Goal: Task Accomplishment & Management: Use online tool/utility

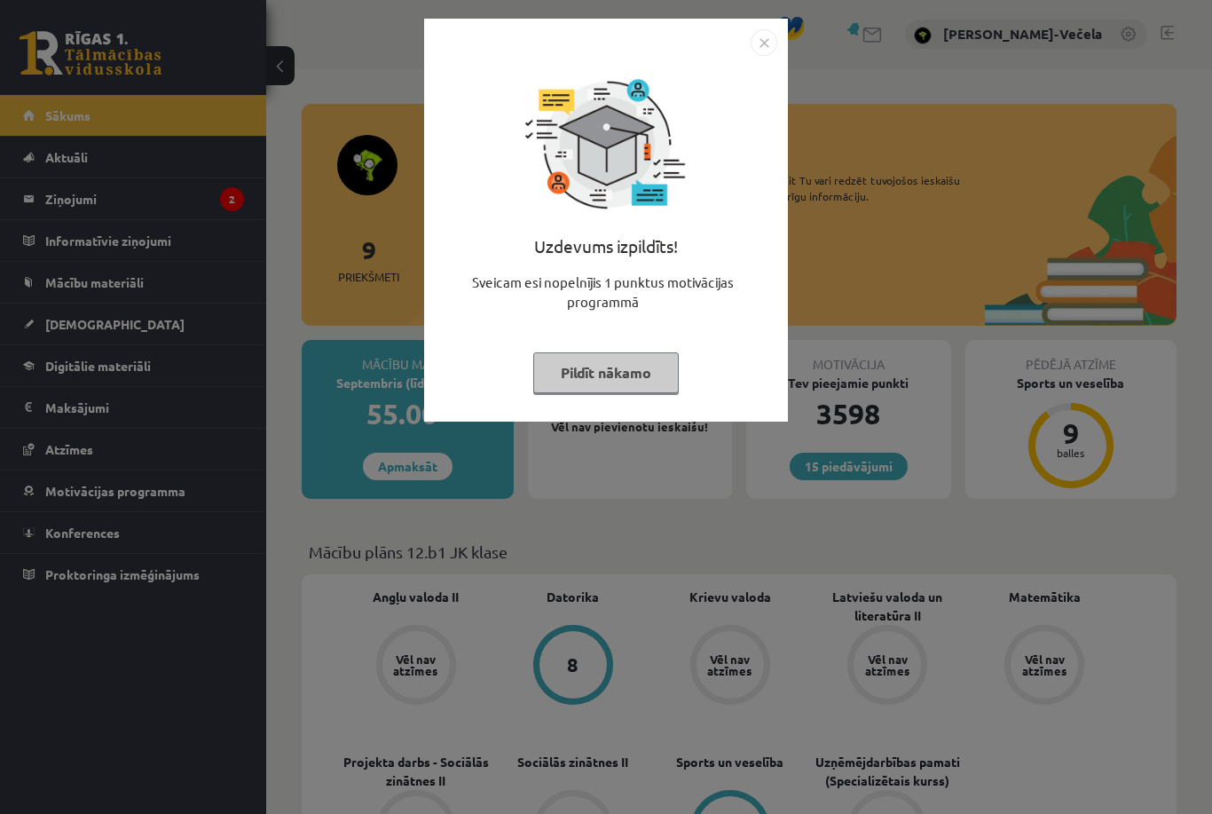
click at [628, 360] on button "Pildīt nākamo" at bounding box center [606, 372] width 146 height 41
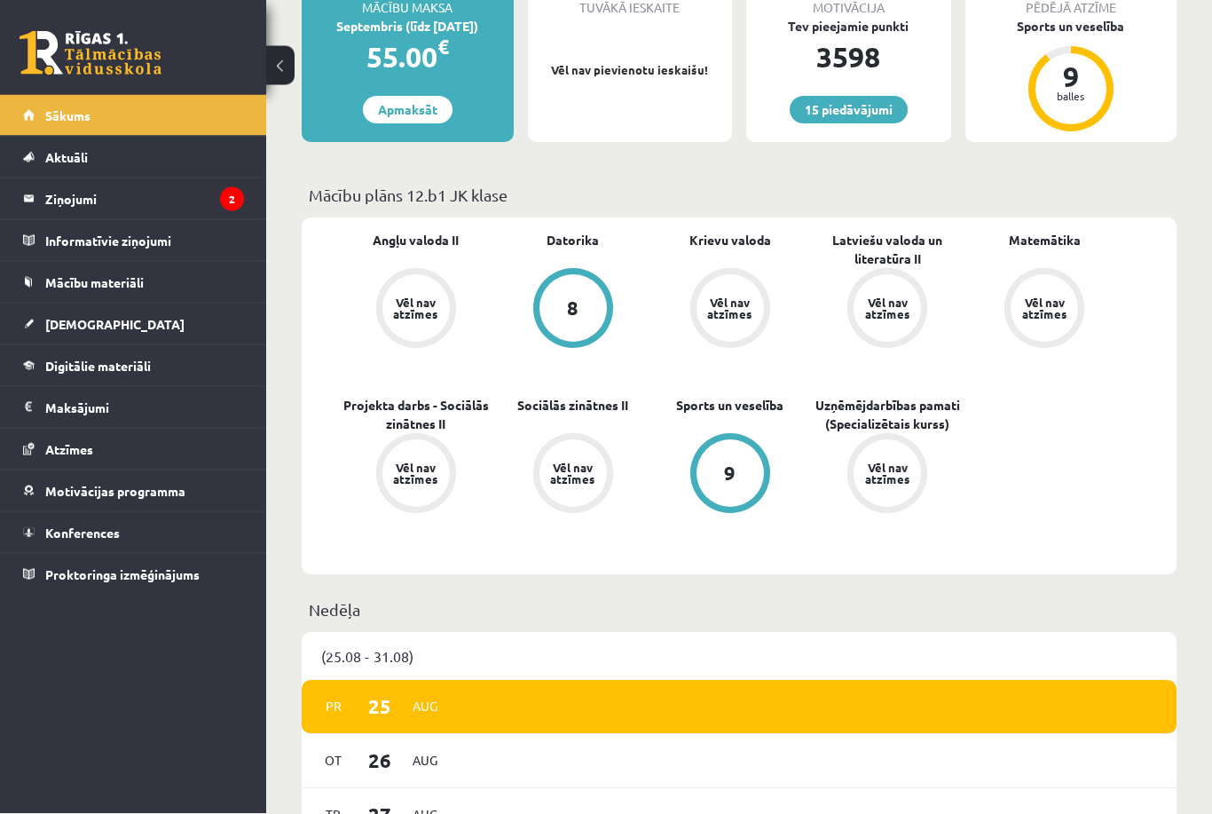
scroll to position [357, 0]
click at [94, 204] on legend "Ziņojumi 2" at bounding box center [144, 198] width 199 height 41
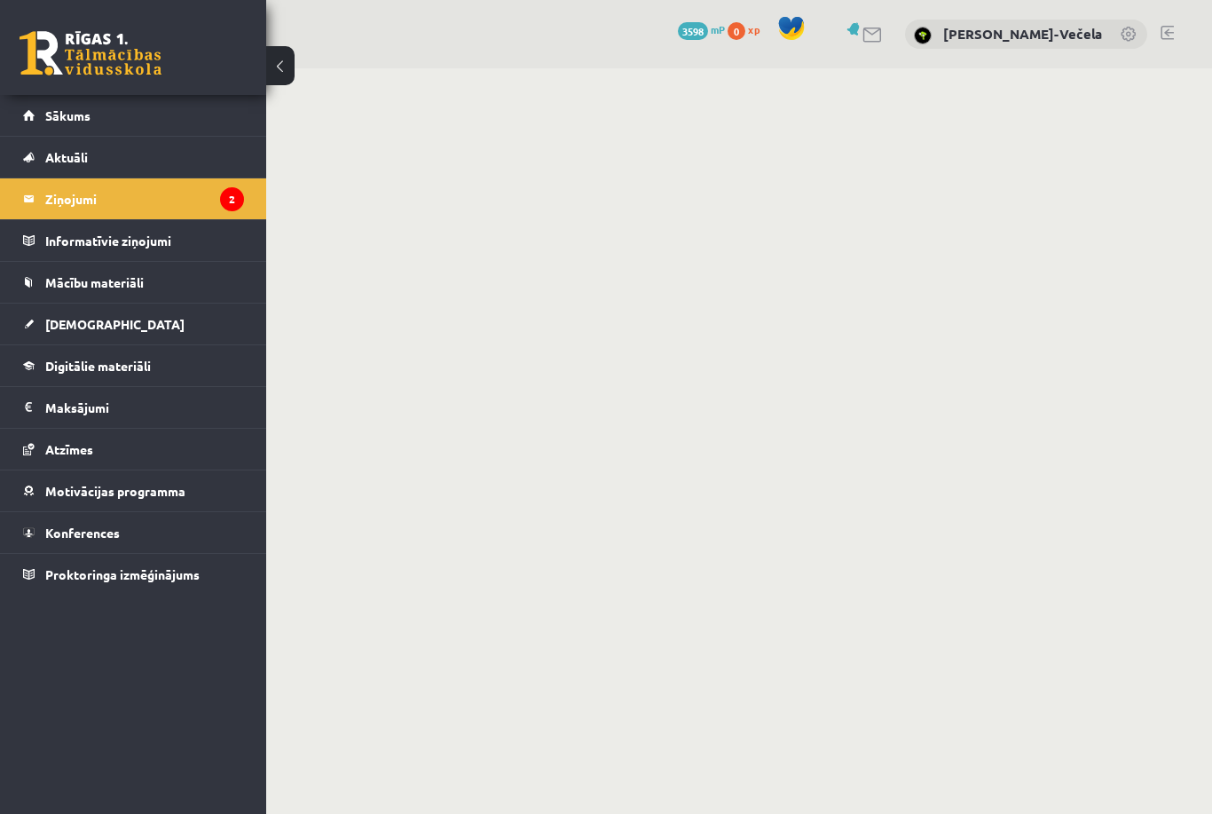
click at [78, 122] on link "Sākums" at bounding box center [133, 115] width 221 height 41
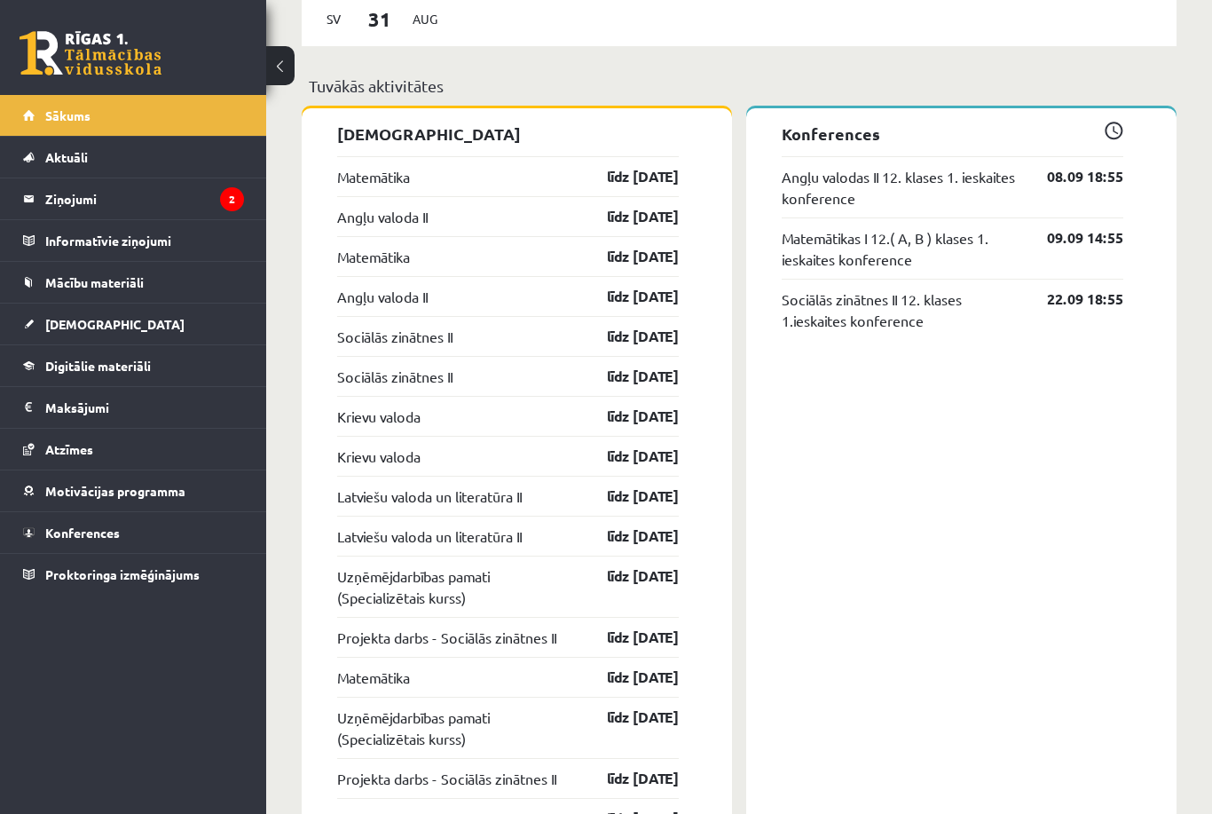
scroll to position [1350, 0]
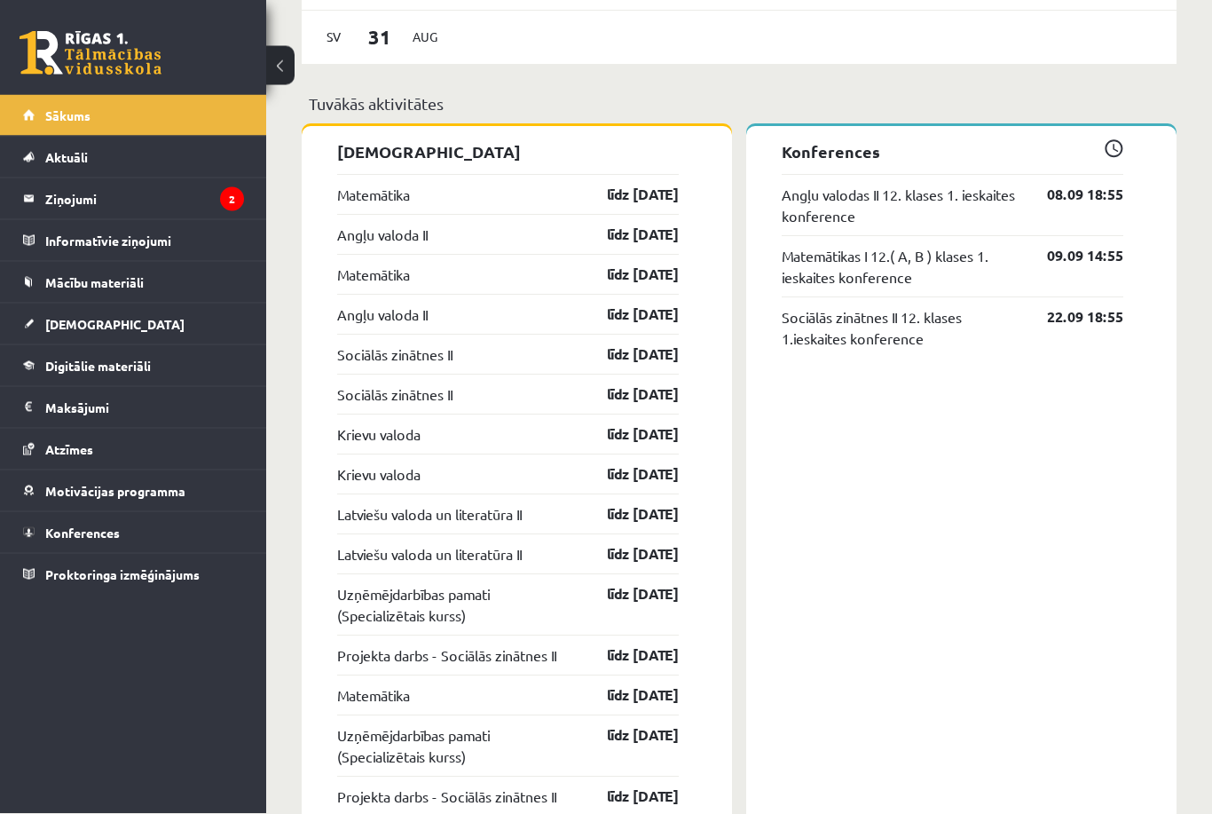
click at [485, 262] on div "Matemātika līdz 15.09.25" at bounding box center [508, 275] width 342 height 40
click at [503, 267] on div "Matemātika līdz 15.09.25" at bounding box center [508, 275] width 342 height 40
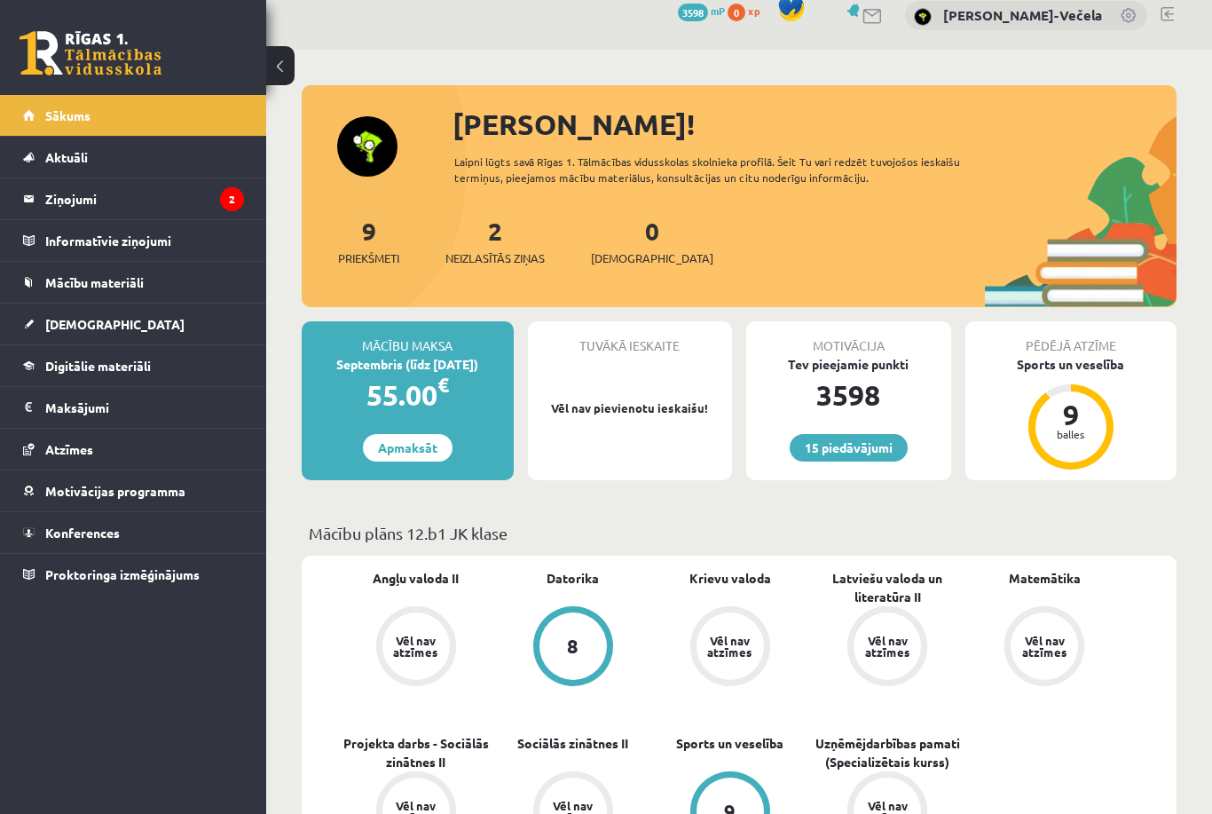
scroll to position [0, 0]
